Goal: Information Seeking & Learning: Learn about a topic

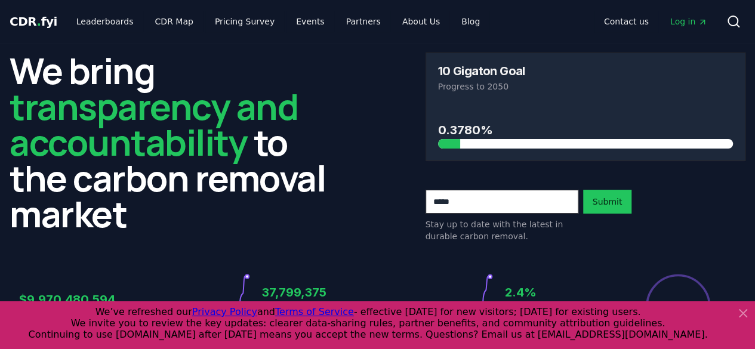
click at [747, 307] on icon at bounding box center [743, 313] width 14 height 14
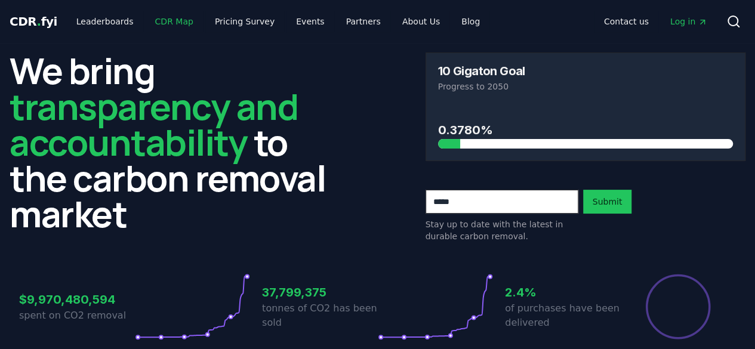
click at [163, 24] on link "CDR Map" at bounding box center [174, 21] width 57 height 21
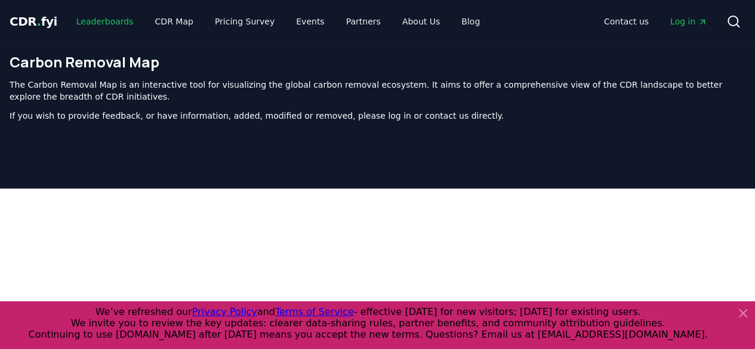
click at [111, 23] on link "Leaderboards" at bounding box center [105, 21] width 76 height 21
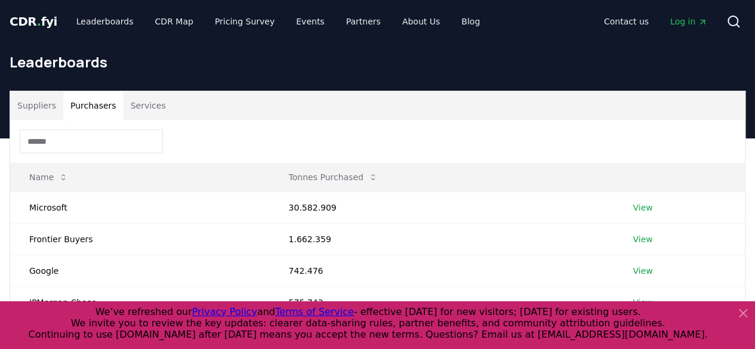
click at [98, 110] on button "Purchasers" at bounding box center [93, 105] width 60 height 29
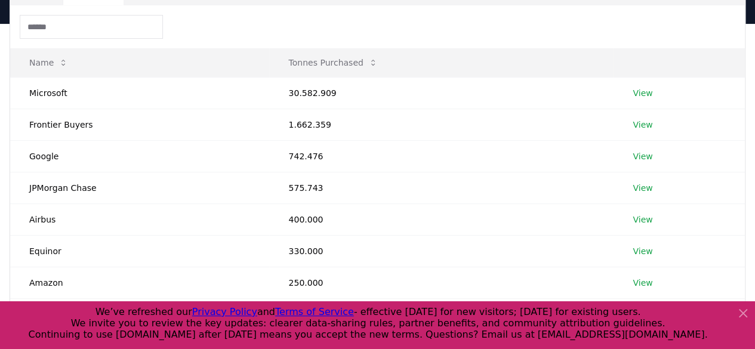
scroll to position [109, 0]
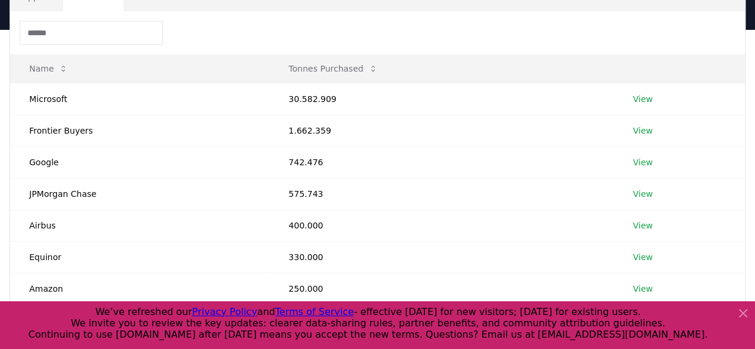
click at [646, 98] on link "View" at bounding box center [643, 99] width 20 height 12
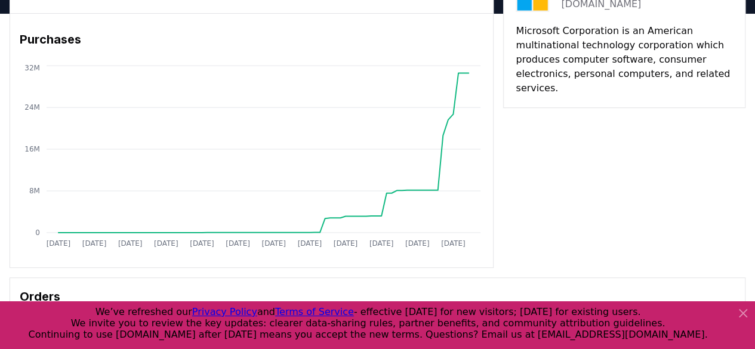
scroll to position [81, 0]
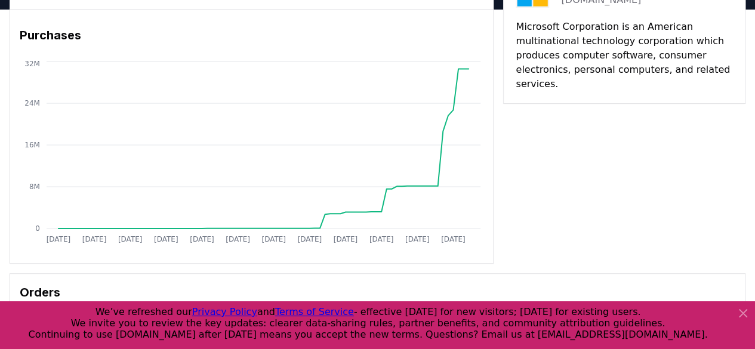
click at [741, 310] on icon at bounding box center [743, 313] width 14 height 14
